Goal: Information Seeking & Learning: Learn about a topic

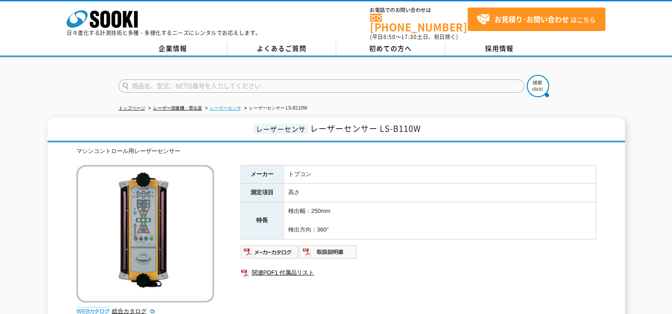
click at [210, 106] on link "レーザーセンサ" at bounding box center [225, 108] width 31 height 5
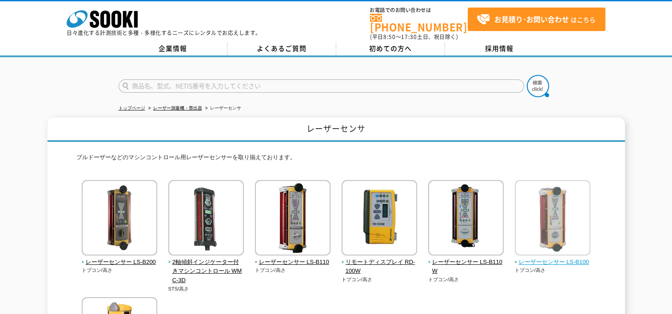
click at [546, 258] on span "レーザーセンサー LS-B100" at bounding box center [553, 262] width 76 height 9
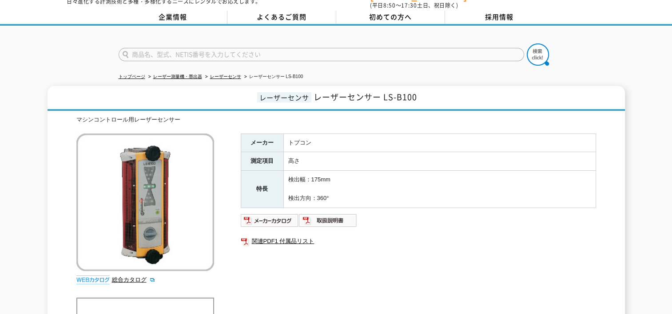
scroll to position [26, 0]
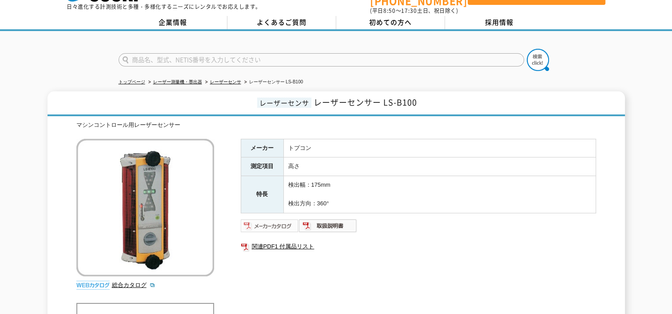
click at [280, 219] on img at bounding box center [270, 226] width 58 height 14
